Goal: Task Accomplishment & Management: Manage account settings

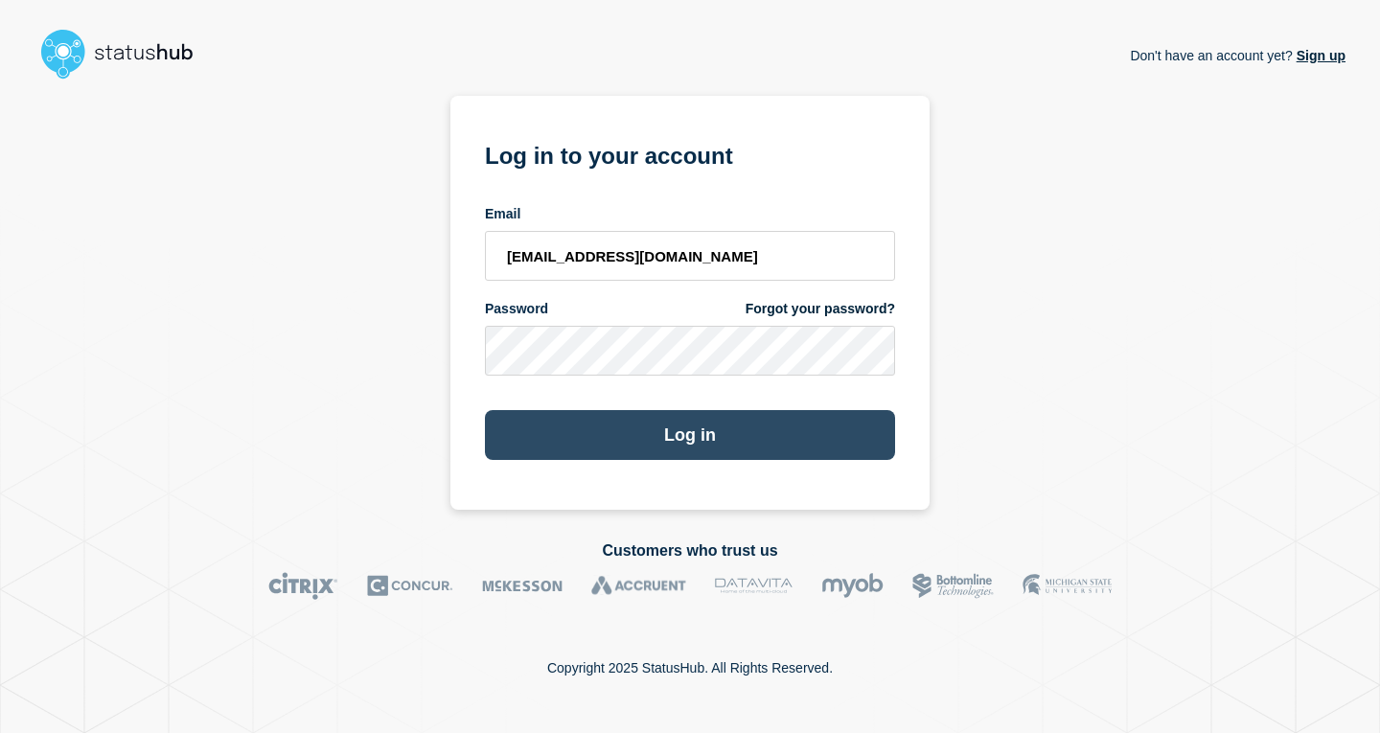
click at [704, 455] on button "Log in" at bounding box center [690, 435] width 410 height 50
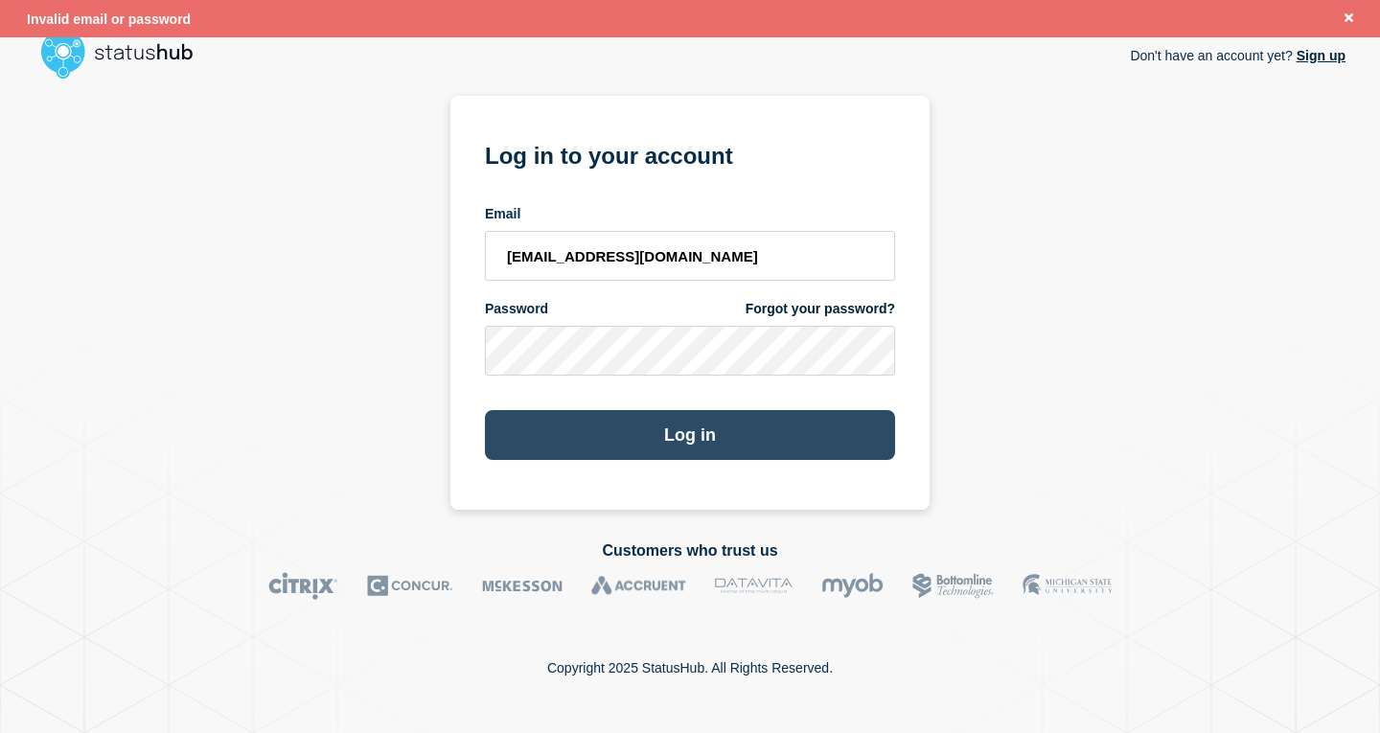
click at [717, 436] on button "Log in" at bounding box center [690, 435] width 410 height 50
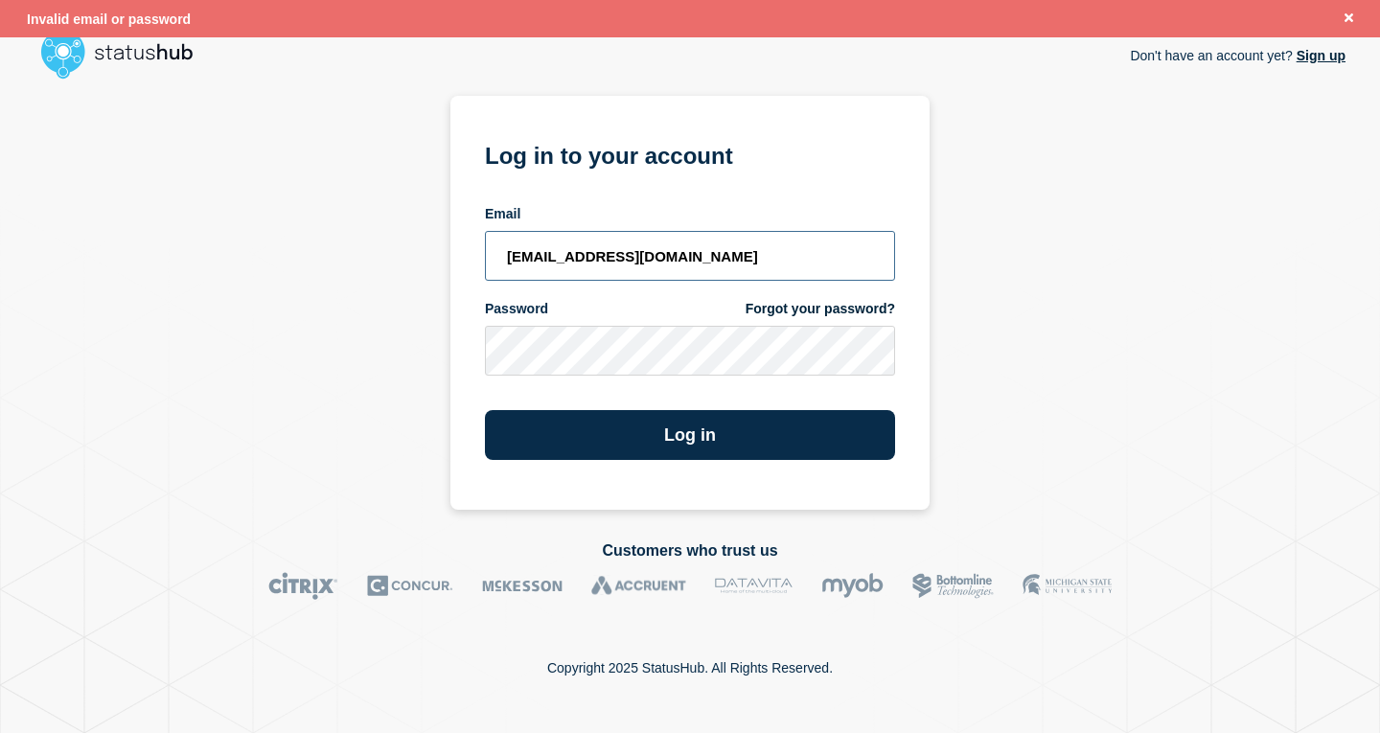
click at [686, 242] on input "ss@its.msstate.edu" at bounding box center [690, 256] width 410 height 50
type input "[EMAIL_ADDRESS][DOMAIN_NAME]"
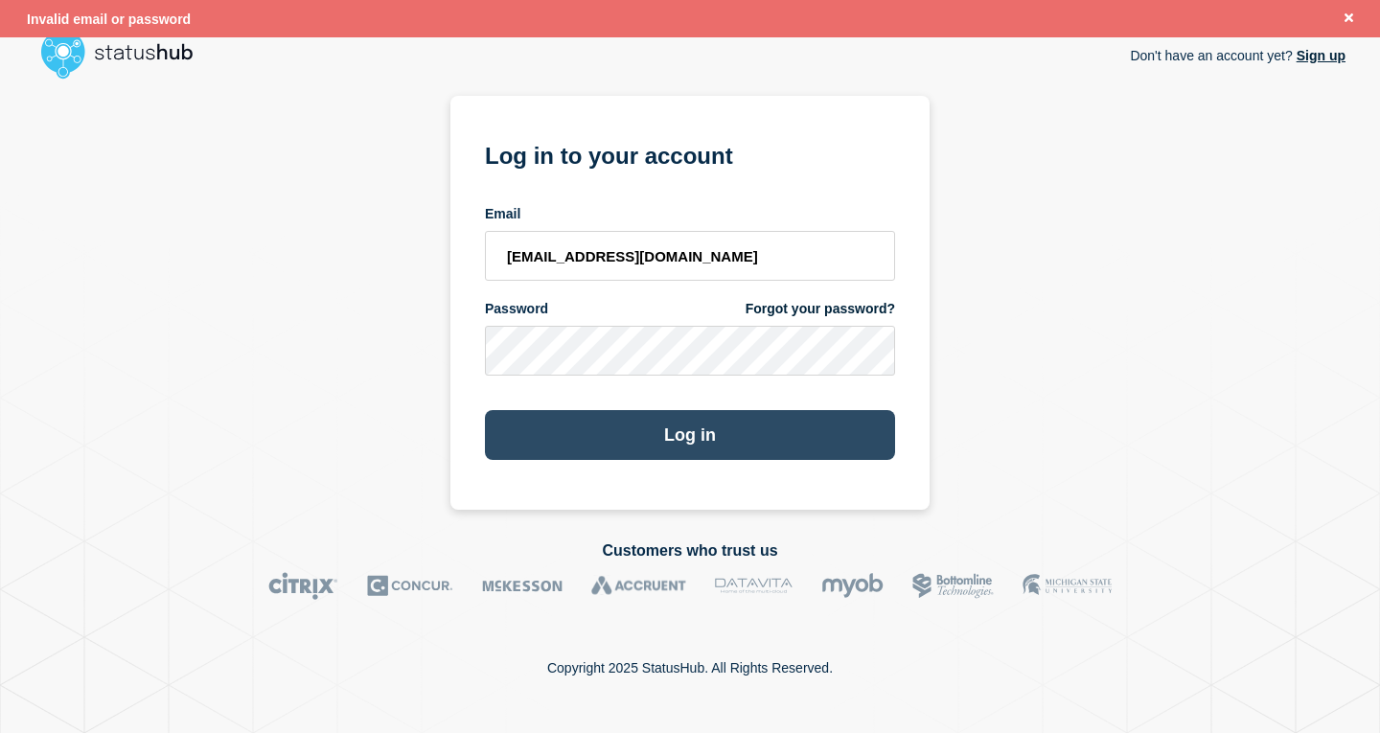
click at [689, 422] on button "Log in" at bounding box center [690, 435] width 410 height 50
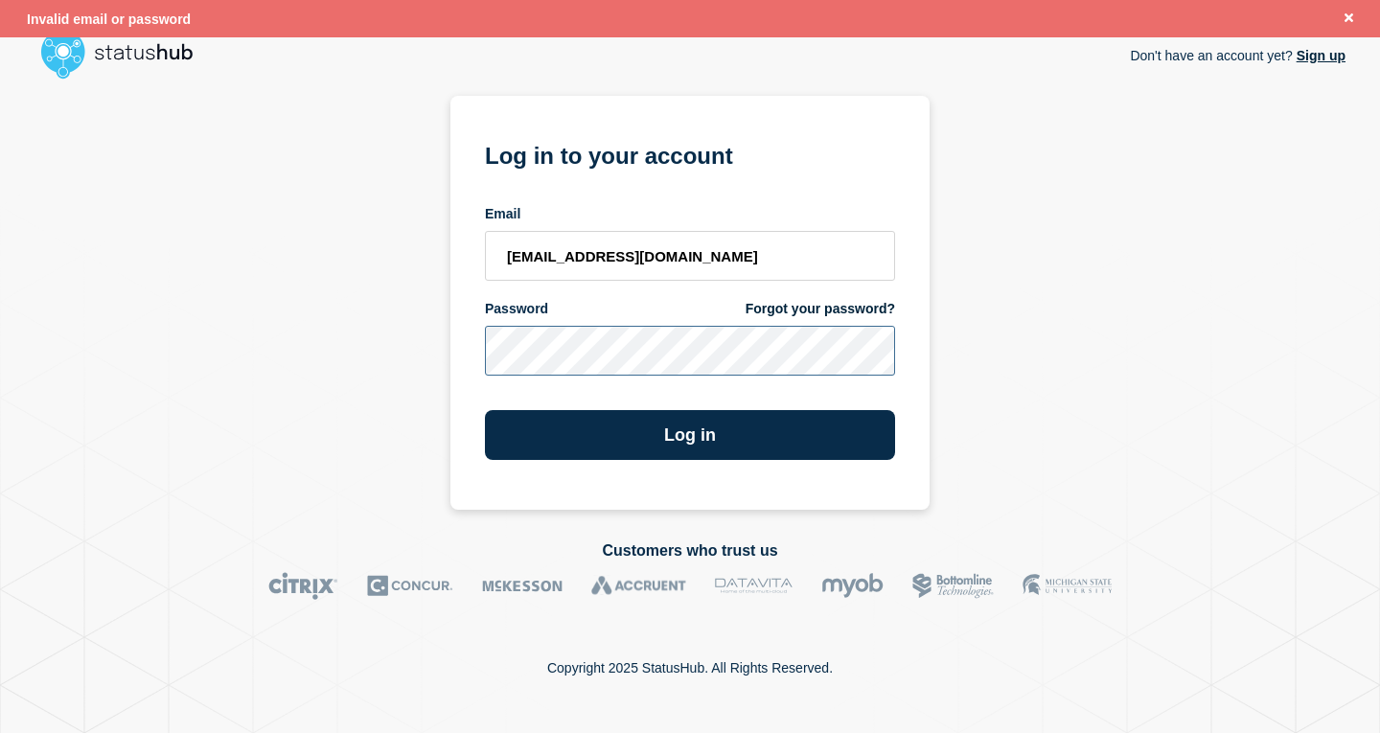
click at [278, 296] on div "Don't have an account yet? Sign up Log in to your account Email jem1@msstate.ed…" at bounding box center [690, 298] width 1311 height 423
click at [485, 410] on button "Log in" at bounding box center [690, 435] width 410 height 50
click at [254, 288] on div "Don't have an account yet? Sign up Log in to your account Email jem1@msstate.ed…" at bounding box center [690, 298] width 1311 height 423
click at [485, 410] on button "Log in" at bounding box center [690, 435] width 410 height 50
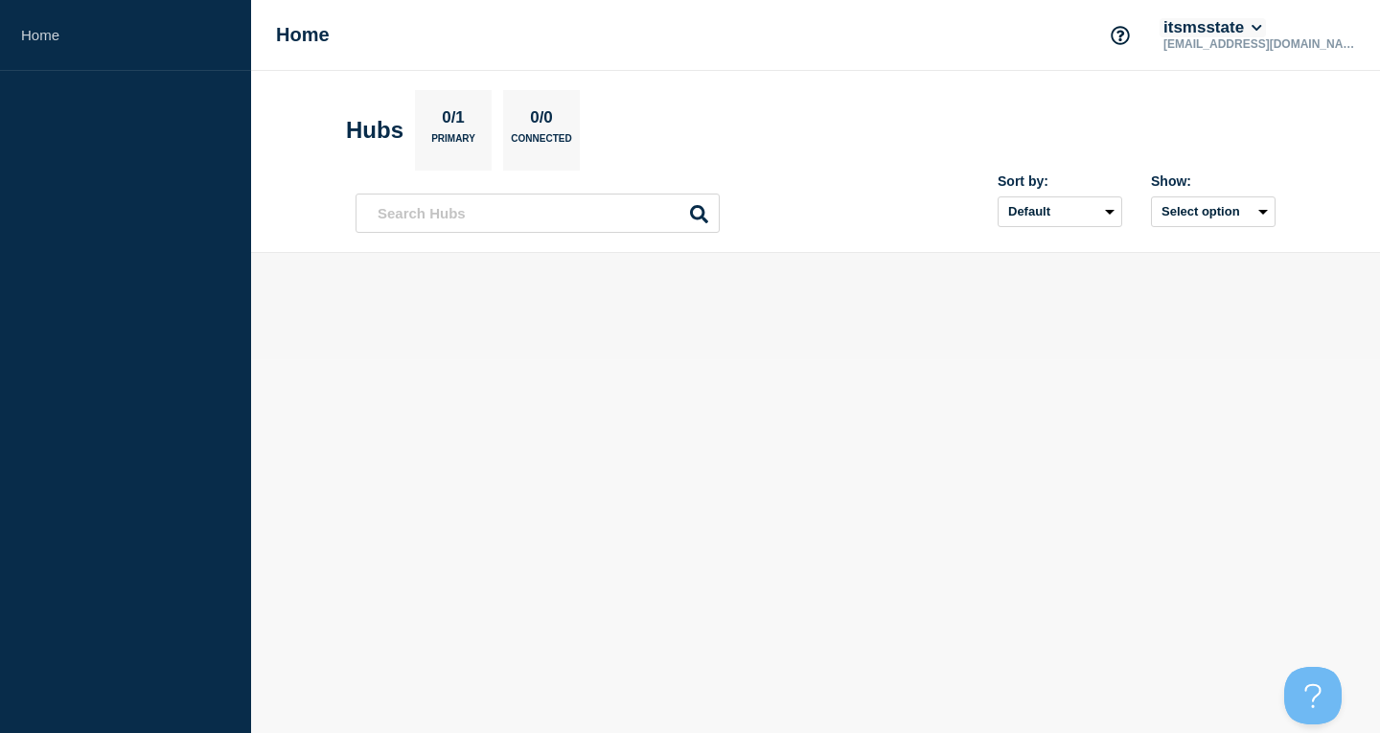
click at [1266, 30] on button "itsmsstate" at bounding box center [1213, 27] width 106 height 19
click at [539, 315] on div at bounding box center [816, 306] width 920 height 45
click at [480, 117] on div "0/1 Primary" at bounding box center [453, 130] width 77 height 81
click at [336, 131] on header "Hubs 0/1 Primary 0/0 Connected Sort by: Default Last added Last updated Most ac…" at bounding box center [815, 162] width 1129 height 182
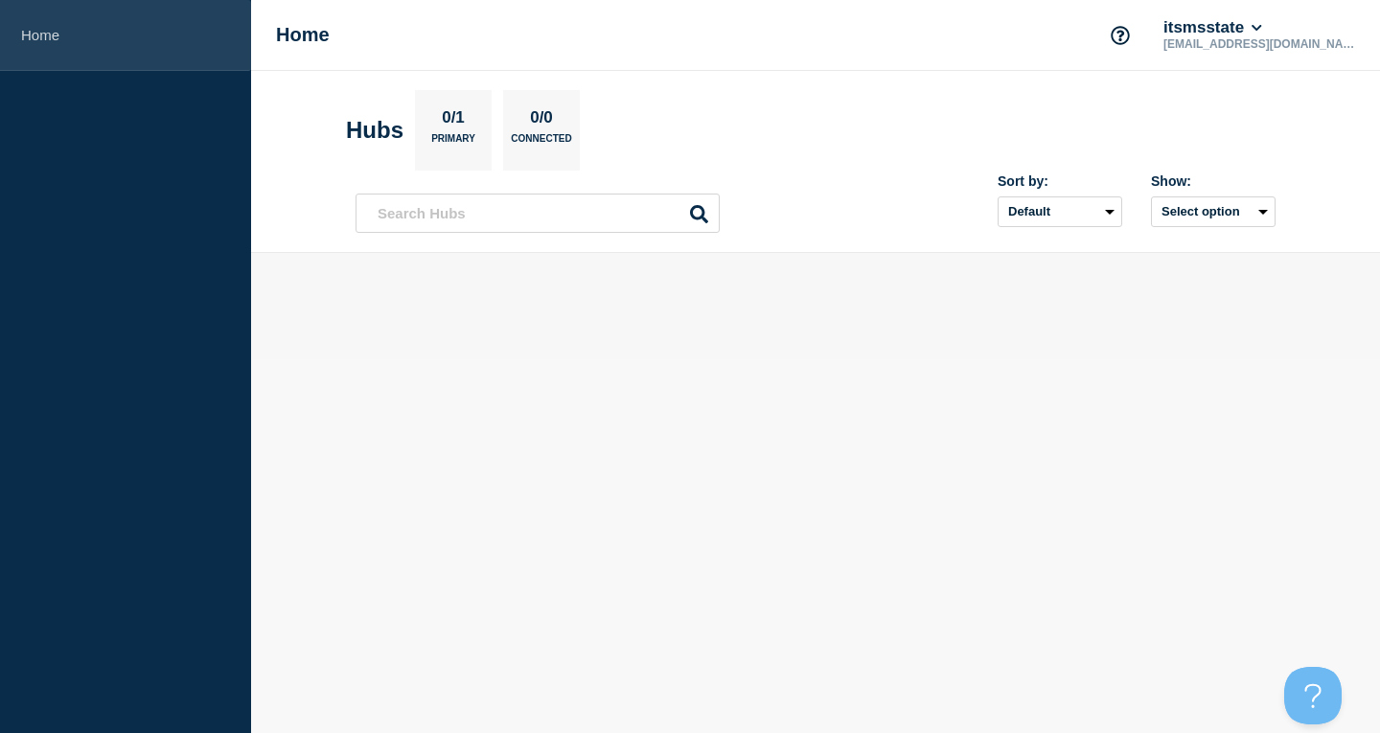
click at [25, 36] on link "Home" at bounding box center [125, 35] width 251 height 71
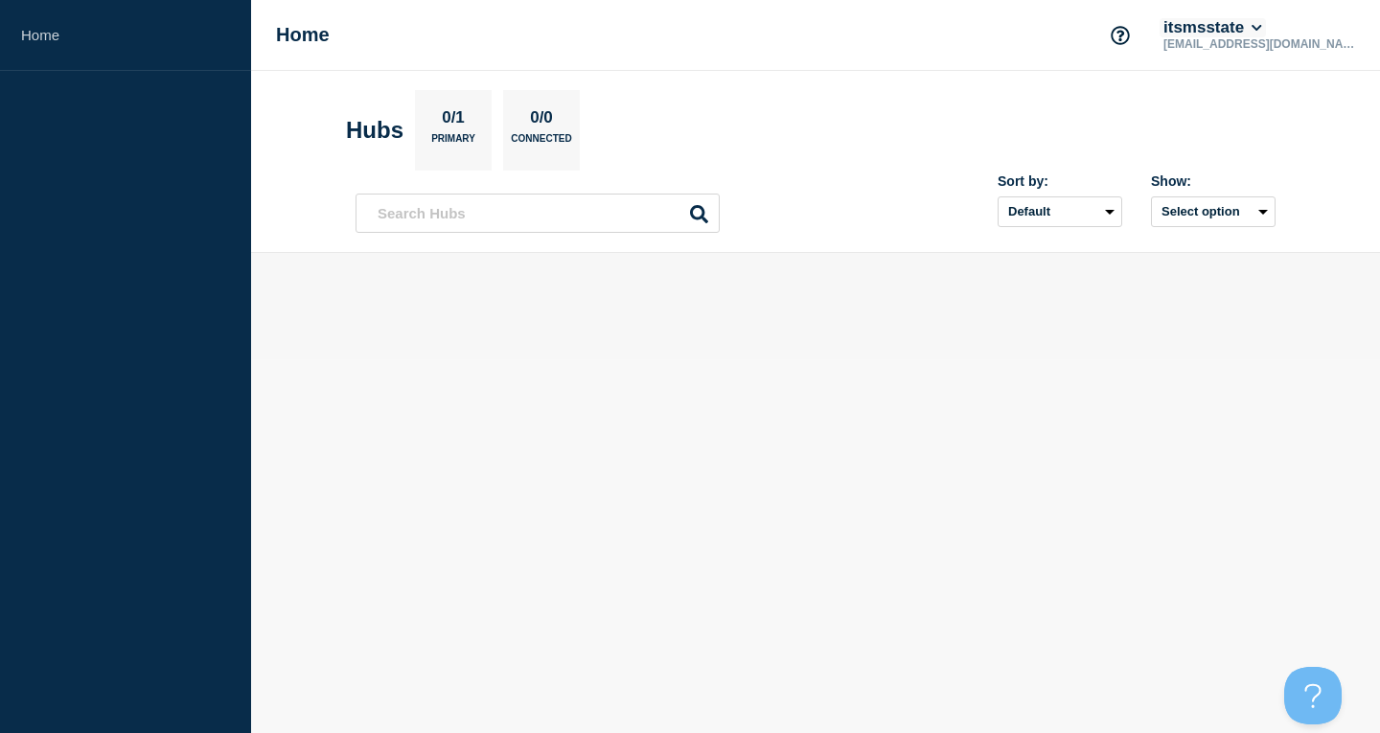
click at [1266, 29] on button "itsmsstate" at bounding box center [1213, 27] width 106 height 19
click at [1304, 104] on section "Account itsmsstate" at bounding box center [1303, 85] width 142 height 87
click at [960, 127] on section "Hubs 0/1 Primary 0/0 Connected" at bounding box center [815, 130] width 939 height 81
click at [1266, 31] on button "itsmsstate" at bounding box center [1213, 27] width 106 height 19
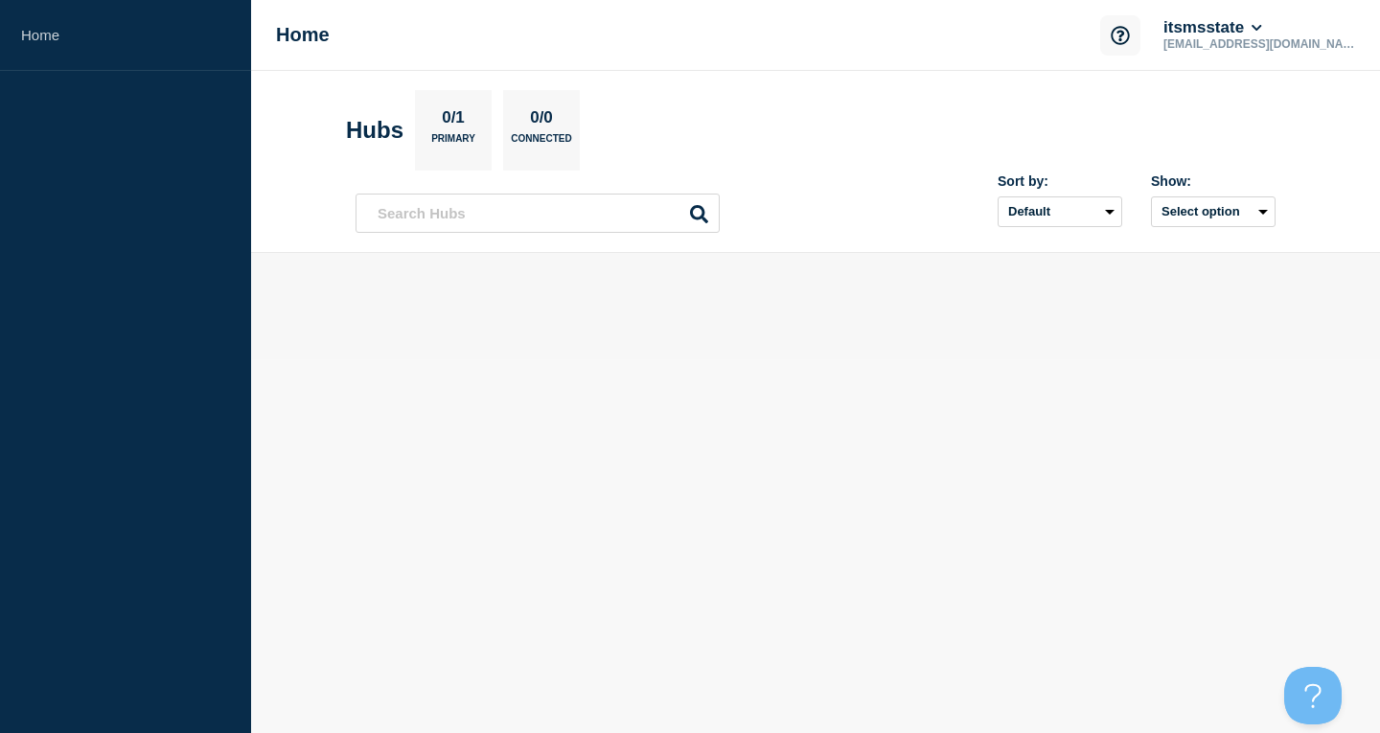
click at [1130, 36] on icon "Support" at bounding box center [1120, 35] width 19 height 19
click at [1130, 35] on icon "Support" at bounding box center [1120, 35] width 19 height 19
click at [1266, 33] on button "itsmsstate" at bounding box center [1213, 27] width 106 height 19
click at [1305, 203] on link "Security" at bounding box center [1293, 206] width 52 height 16
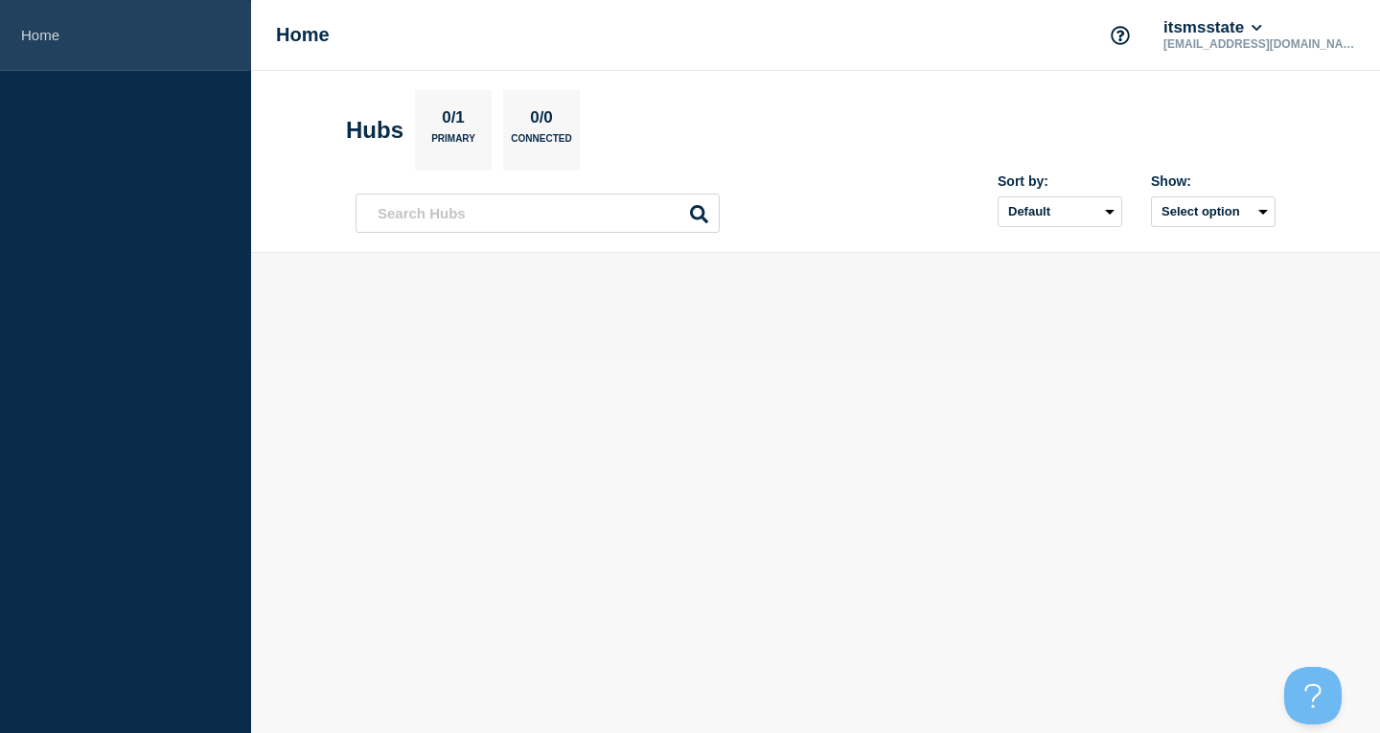
click at [84, 38] on link "Home" at bounding box center [125, 35] width 251 height 71
click at [68, 35] on link "Home" at bounding box center [125, 35] width 251 height 71
click at [5, 36] on link "Home" at bounding box center [125, 35] width 251 height 71
click at [44, 34] on link "Home" at bounding box center [125, 35] width 251 height 71
click at [45, 32] on link "Home" at bounding box center [125, 35] width 251 height 71
